Goal: Task Accomplishment & Management: Use online tool/utility

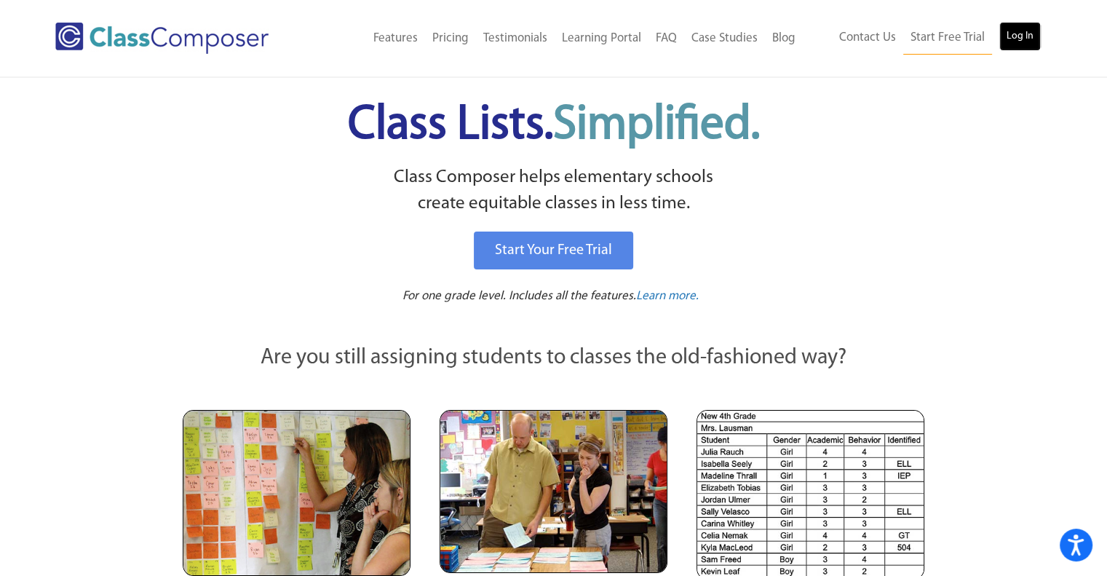
click at [1015, 34] on link "Log In" at bounding box center [1019, 36] width 41 height 29
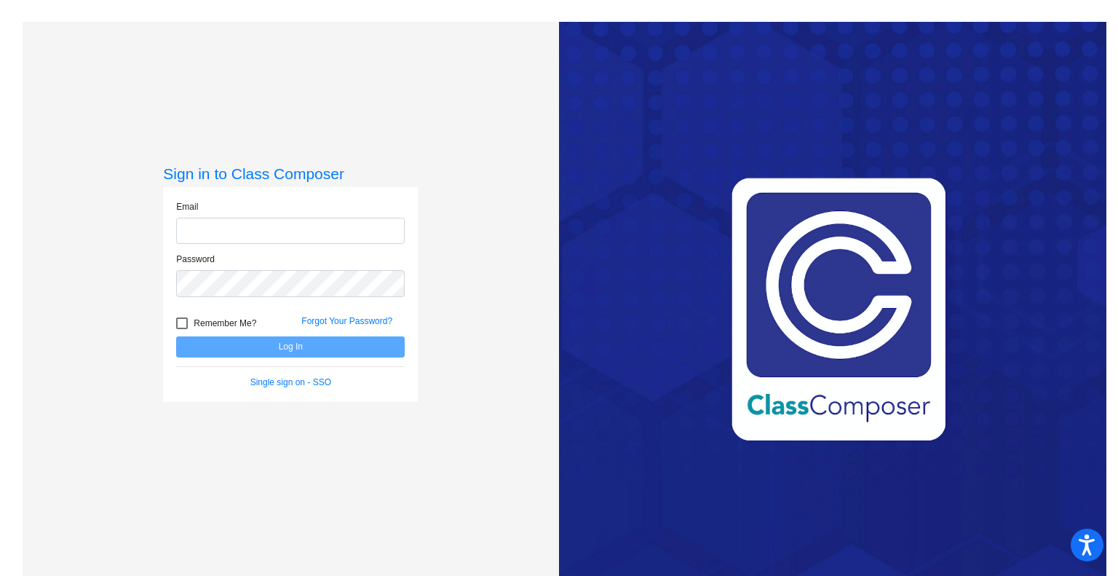
type input "jfelmlee@cuttensd.org"
click at [347, 346] on button "Log In" at bounding box center [290, 346] width 229 height 21
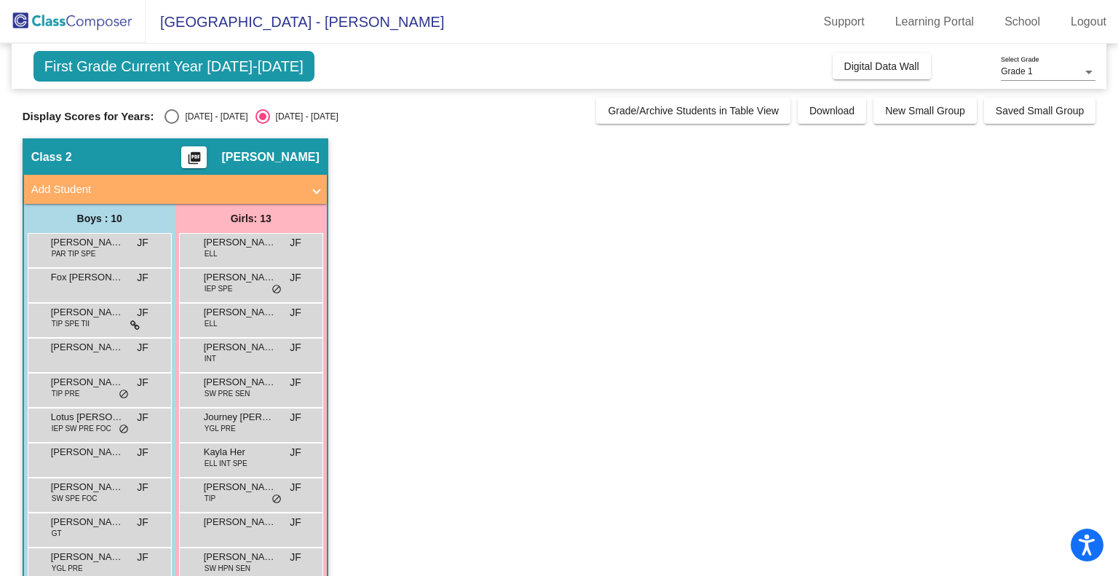
click at [577, 381] on app-classroom "Class 2 picture_as_pdf Jamie Felmlee Add Student First Name Last Name Student I…" at bounding box center [559, 424] width 1073 height 572
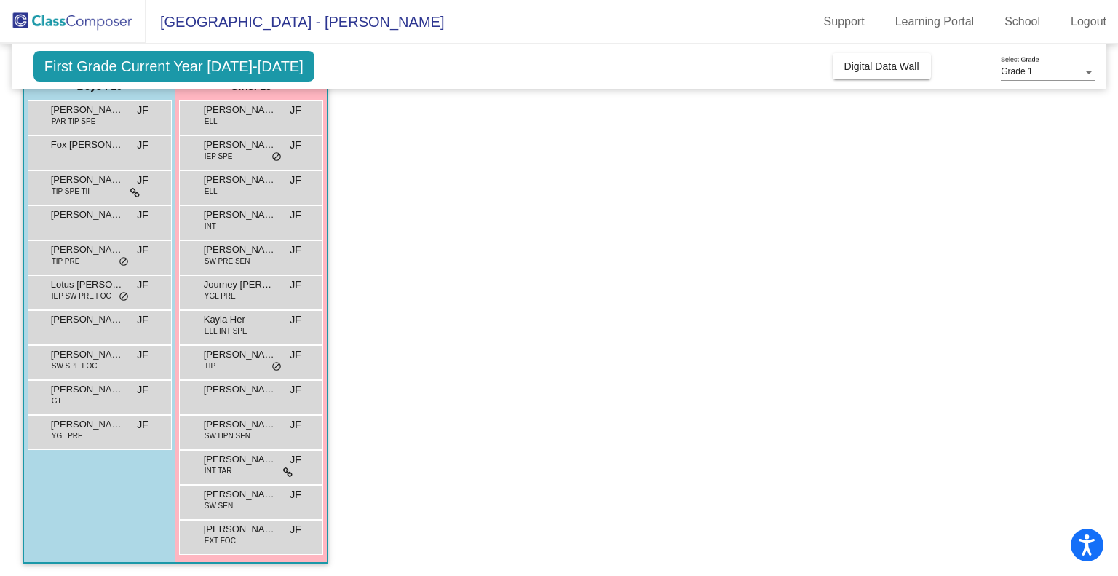
scroll to position [134, 0]
